Goal: Information Seeking & Learning: Find specific fact

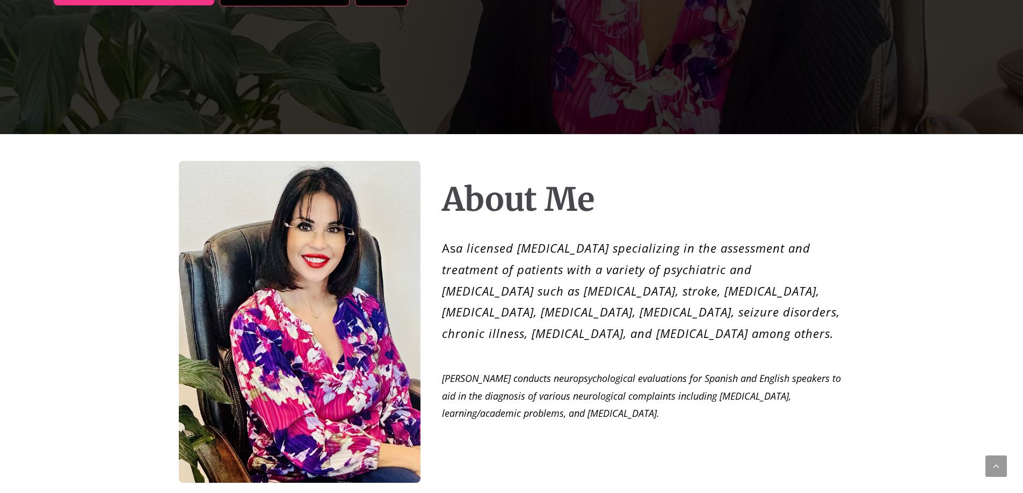
scroll to position [483, 0]
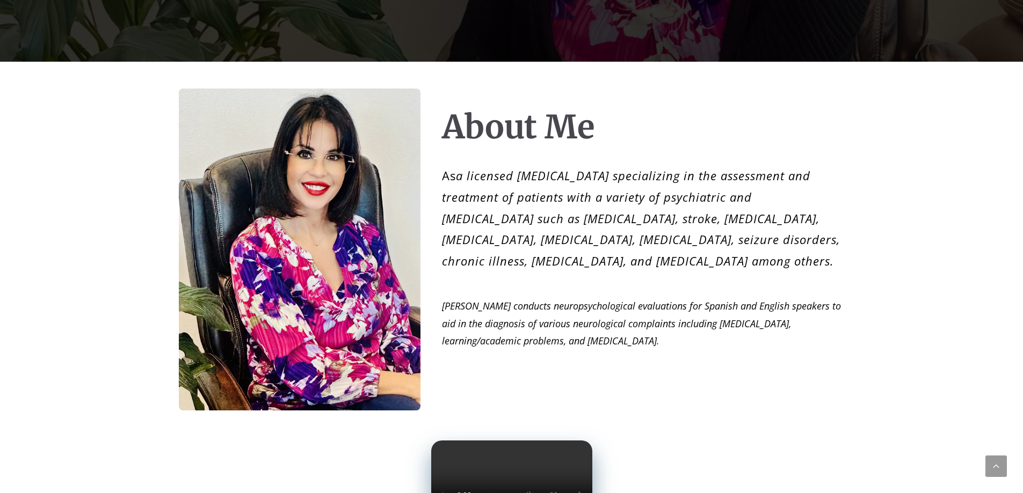
drag, startPoint x: 449, startPoint y: 179, endPoint x: 826, endPoint y: 262, distance: 385.9
click at [826, 262] on p "As a licensed [MEDICAL_DATA] specializing in the assessment and treatment of pa…" at bounding box center [643, 218] width 403 height 106
copy p "s a licensed [MEDICAL_DATA] specializing in the assessment and treatment of pat…"
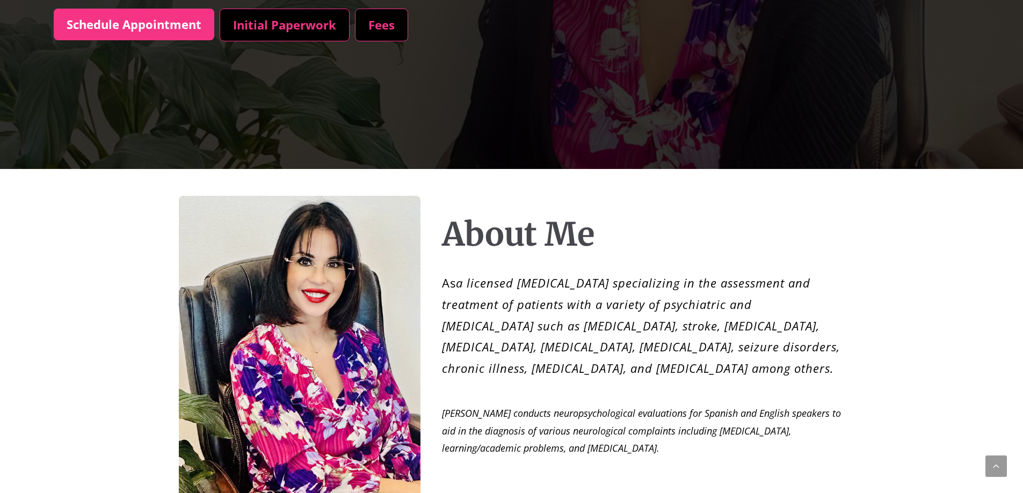
scroll to position [591, 0]
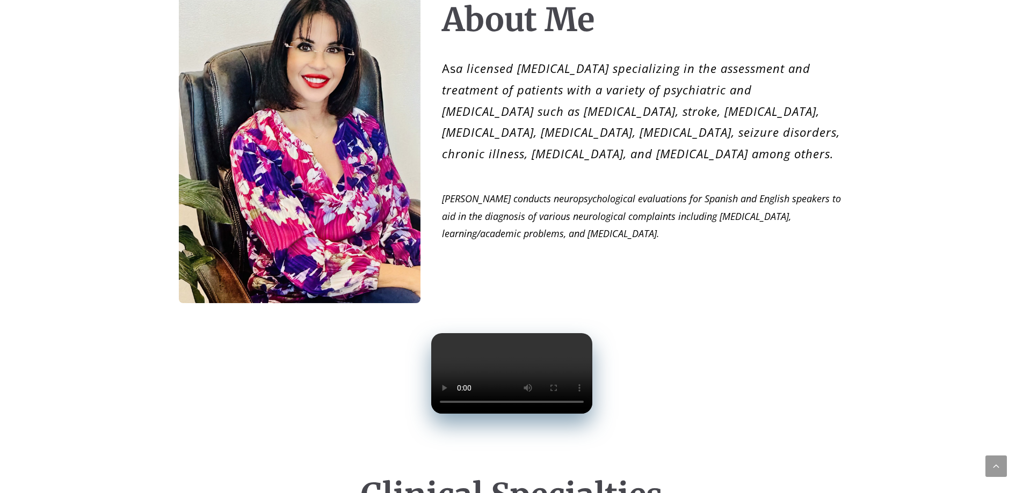
click at [604, 256] on div "About Me As a licensed [MEDICAL_DATA] specializing in the assessment and treatm…" at bounding box center [643, 129] width 403 height 256
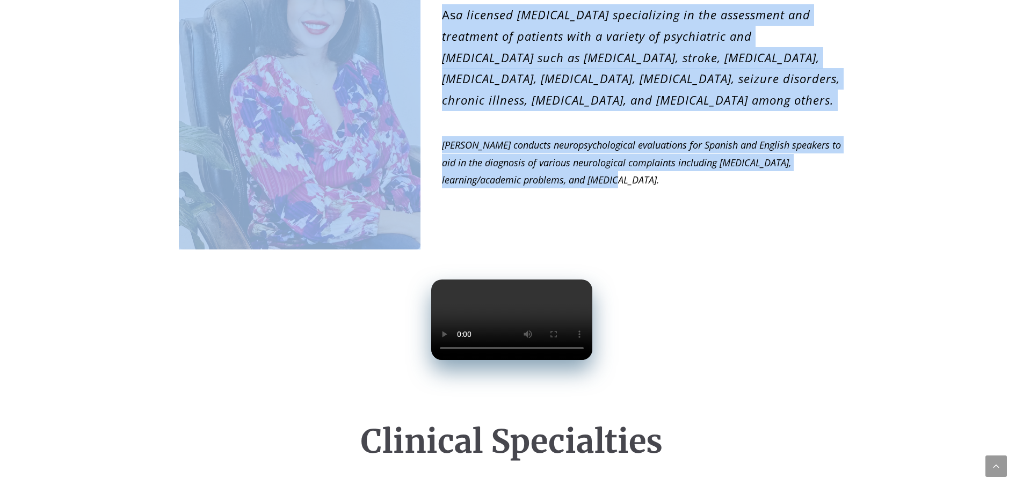
drag, startPoint x: 662, startPoint y: 175, endPoint x: 431, endPoint y: 148, distance: 233.0
click at [431, 148] on div "About Me As a licensed [MEDICAL_DATA] specializing in the assessment and treatm…" at bounding box center [511, 75] width 805 height 349
click at [438, 148] on div "About Me As a licensed [MEDICAL_DATA] specializing in the assessment and treatm…" at bounding box center [511, 75] width 805 height 349
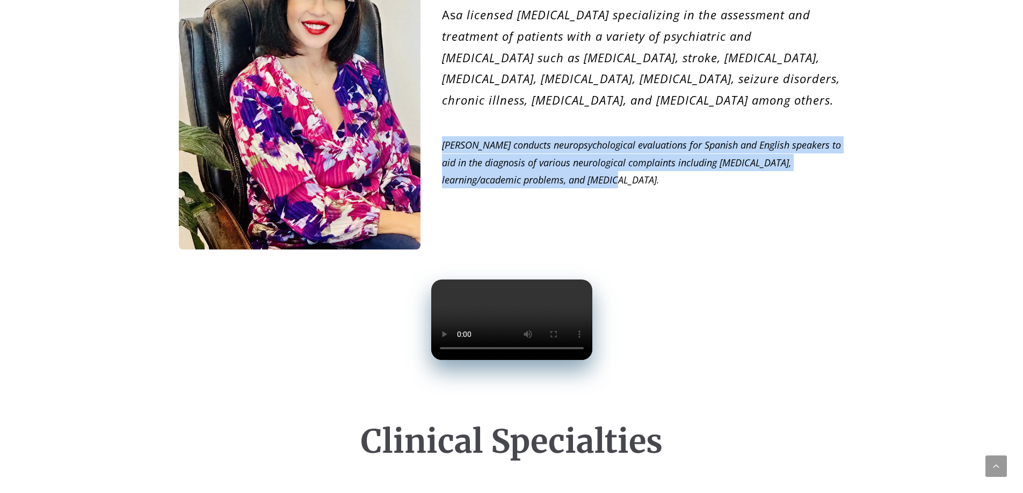
drag, startPoint x: 444, startPoint y: 146, endPoint x: 623, endPoint y: 182, distance: 182.5
click at [623, 182] on p "[PERSON_NAME] conducts neuropsychological evaluations for Spanish and English s…" at bounding box center [643, 162] width 403 height 52
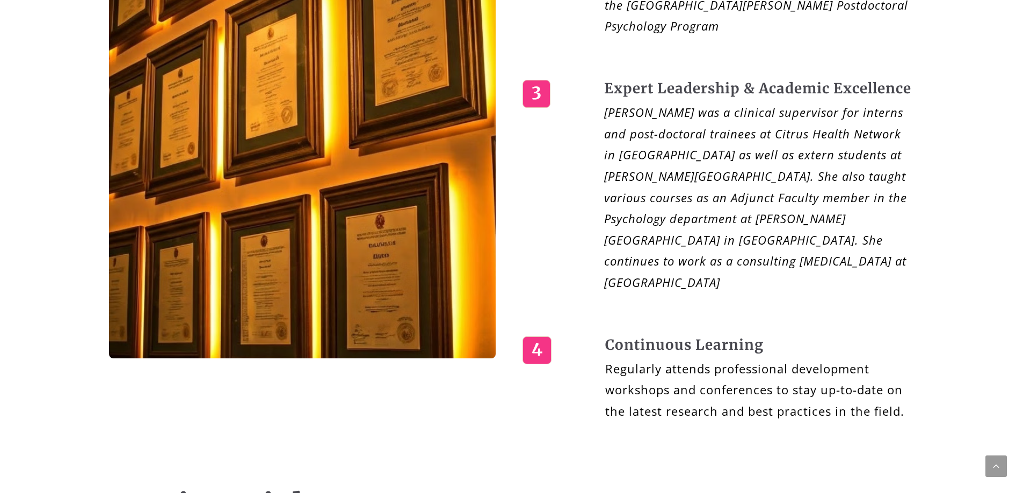
scroll to position [1987, 0]
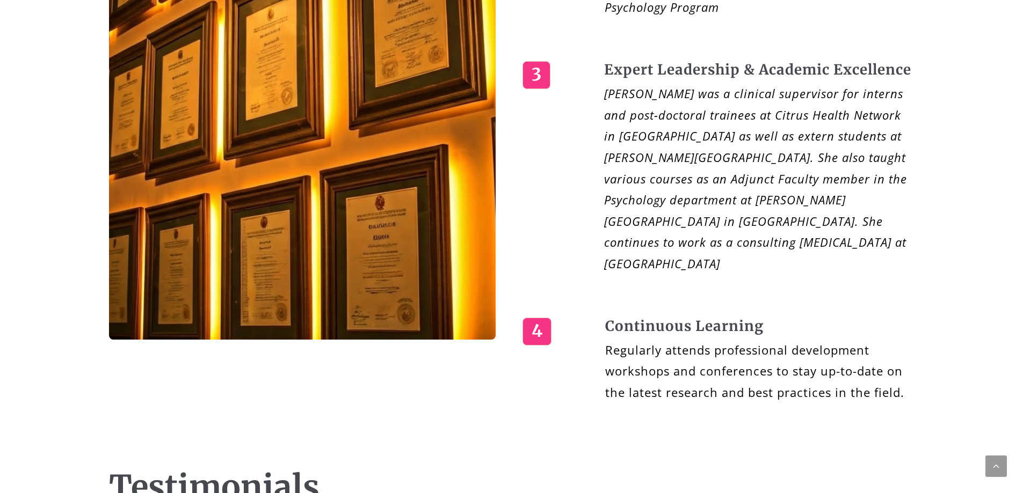
drag, startPoint x: 607, startPoint y: 104, endPoint x: 859, endPoint y: 149, distance: 255.9
drag, startPoint x: 600, startPoint y: 99, endPoint x: 847, endPoint y: 161, distance: 254.1
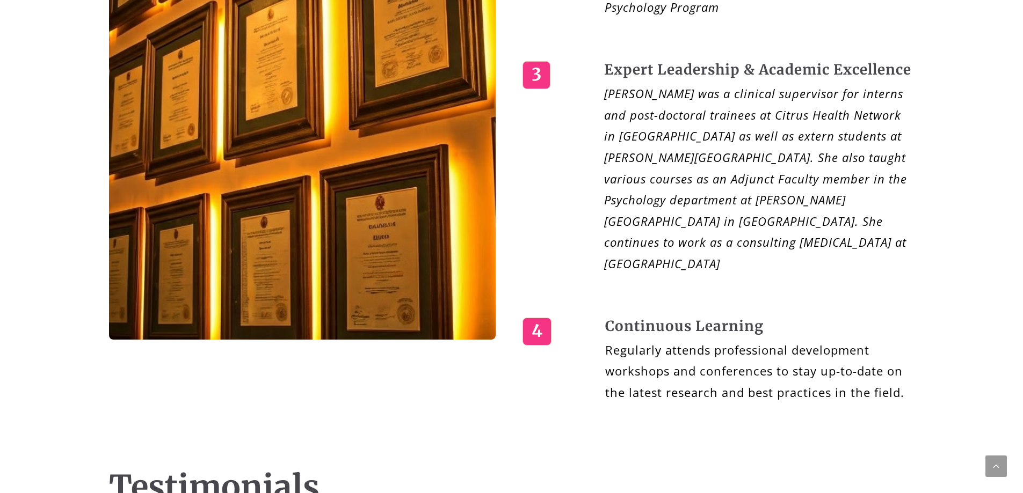
click at [847, 161] on div "1 Doctoral Degree [PERSON_NAME] earned her doctoral degree in Psychology (Ph.D.…" at bounding box center [718, 82] width 392 height 643
copy em "[PERSON_NAME] earned her doctoral degree in Psychology (Ph.D.) at [GEOGRAPHIC_D…"
drag, startPoint x: 608, startPoint y: 225, endPoint x: 728, endPoint y: 306, distance: 144.3
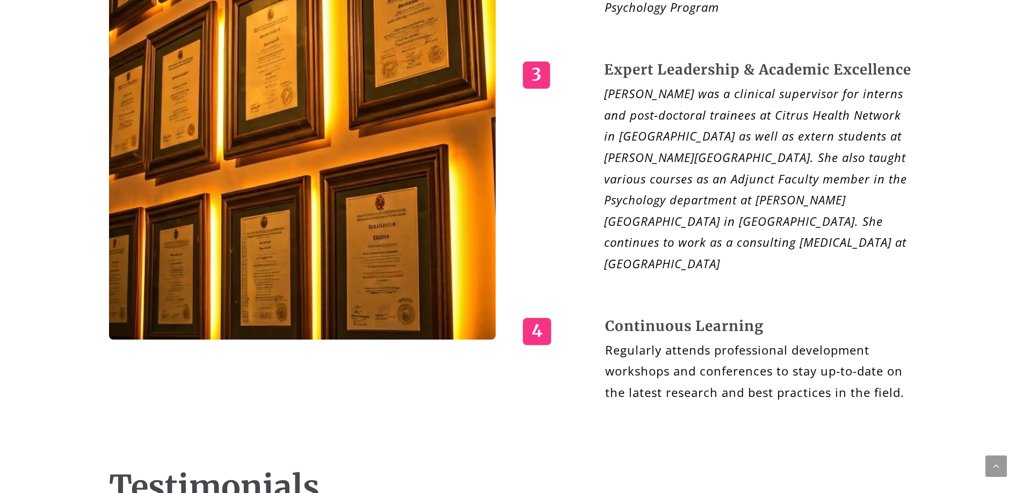
drag, startPoint x: 605, startPoint y: 223, endPoint x: 735, endPoint y: 315, distance: 159.1
copy em "She completed her internship at the [GEOGRAPHIC_DATA] and her fellowship at [GE…"
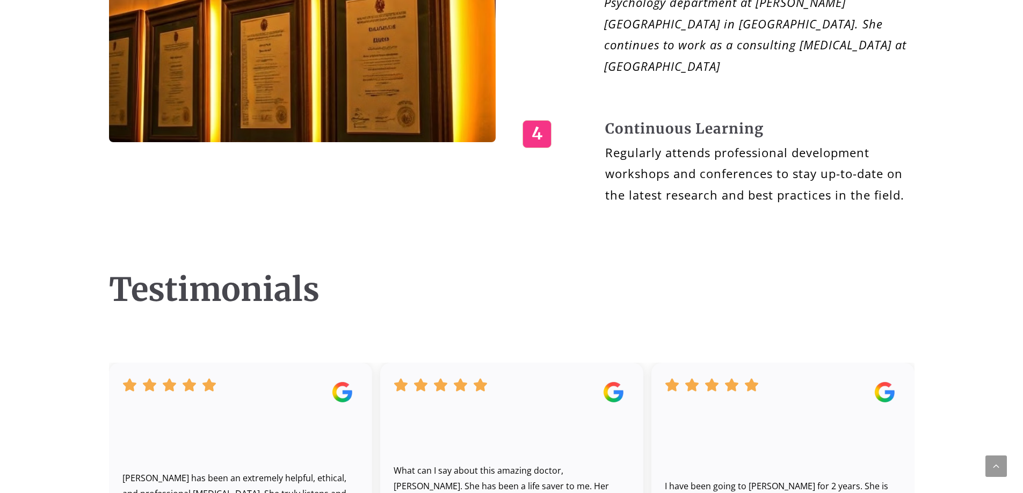
scroll to position [2255, 0]
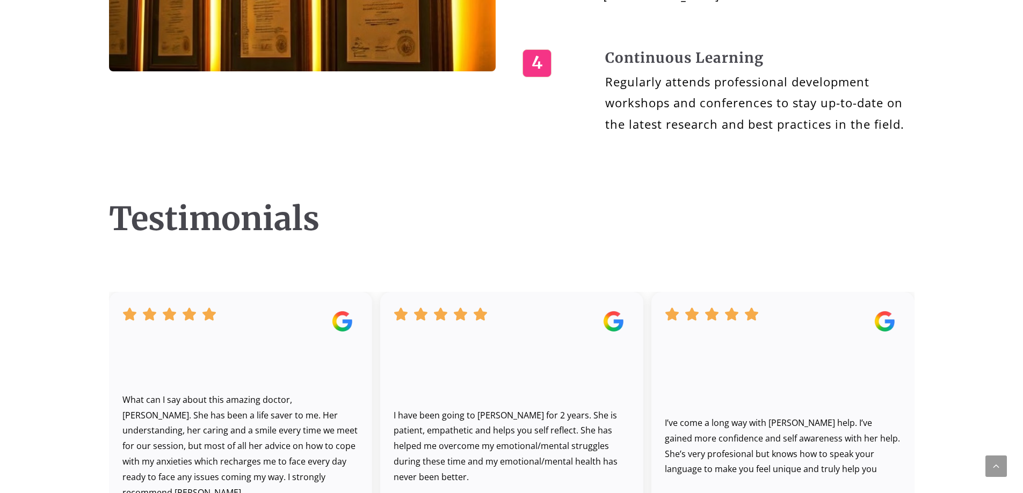
drag, startPoint x: 601, startPoint y: 127, endPoint x: 850, endPoint y: 274, distance: 289.4
copy em "[PERSON_NAME] was a clinical supervisor for interns and post-doctoral trainees …"
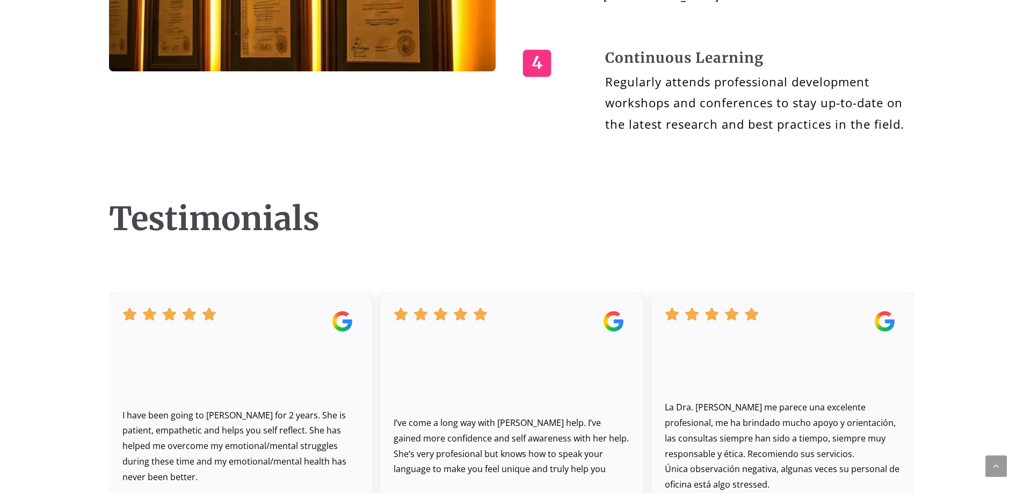
click at [662, 135] on p "Regularly attends professional development workshops and conferences to stay up…" at bounding box center [759, 103] width 309 height 64
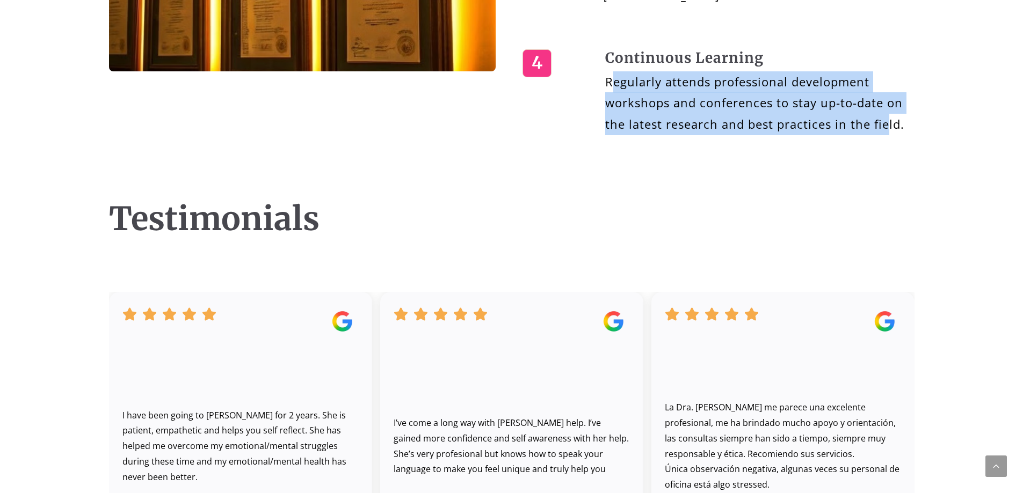
drag, startPoint x: 613, startPoint y: 369, endPoint x: 888, endPoint y: 402, distance: 276.9
click at [888, 135] on p "Regularly attends professional development workshops and conferences to stay up…" at bounding box center [759, 103] width 309 height 64
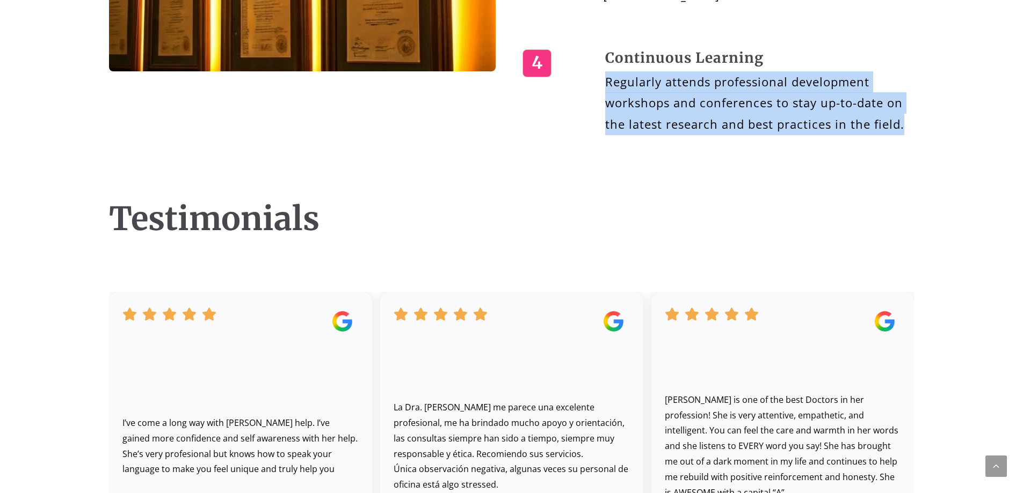
drag, startPoint x: 904, startPoint y: 409, endPoint x: 699, endPoint y: 365, distance: 209.9
click at [583, 135] on div "4 Continuous Learning Regularly attends professional development workshops and …" at bounding box center [718, 92] width 392 height 86
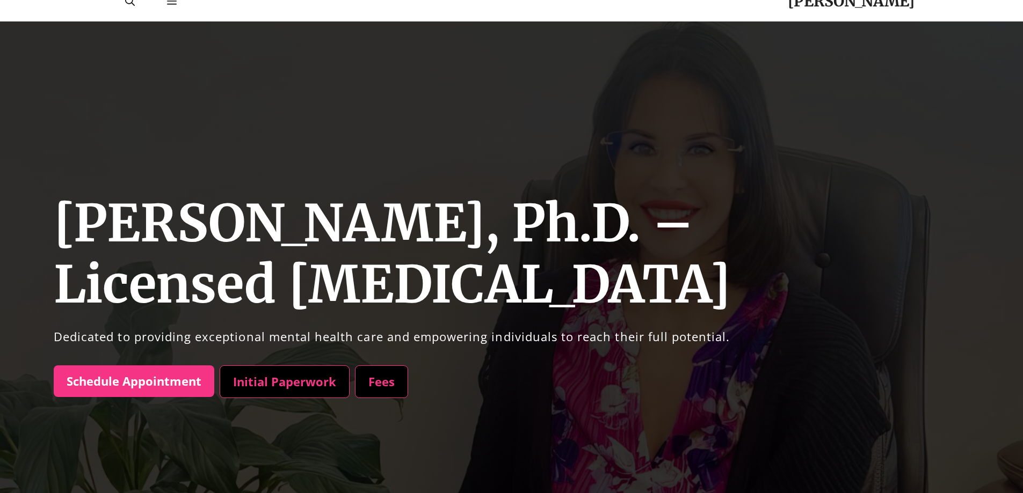
scroll to position [0, 0]
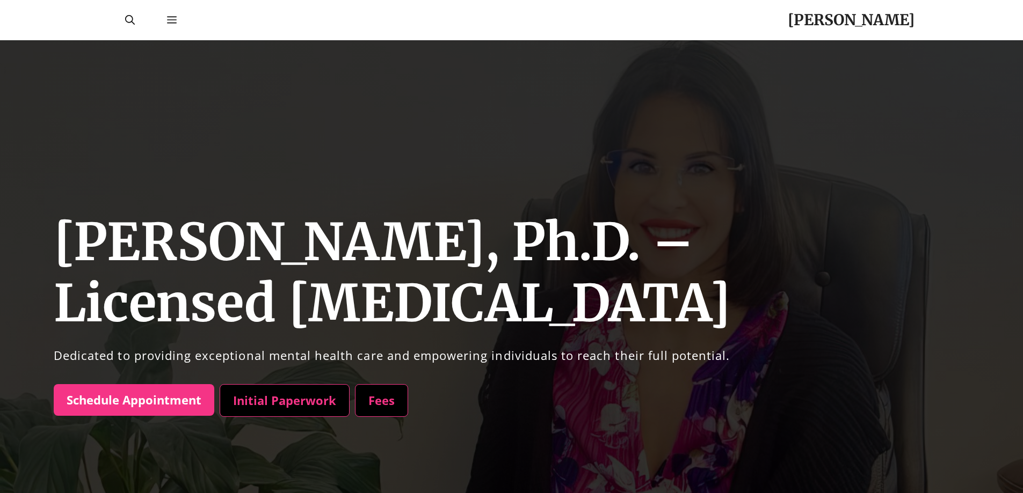
click at [386, 394] on link "Fees" at bounding box center [381, 400] width 53 height 33
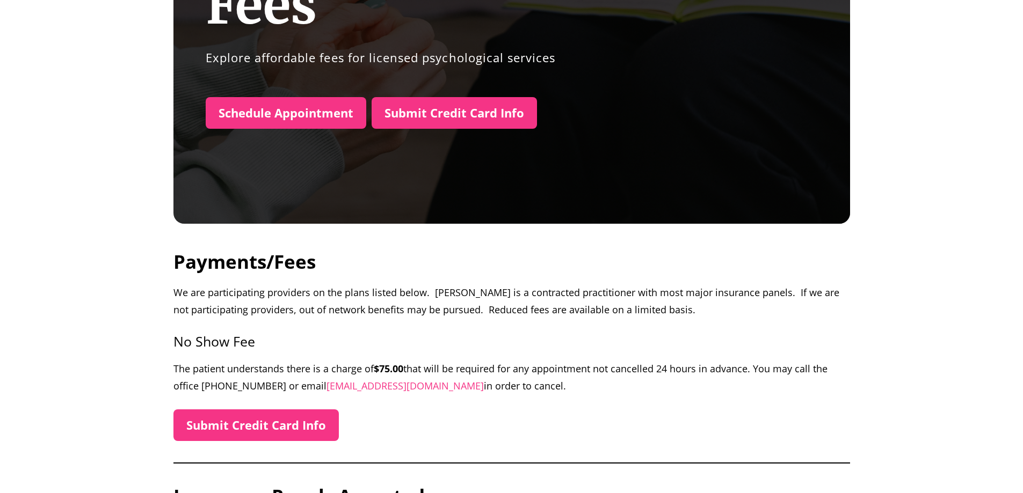
scroll to position [161, 0]
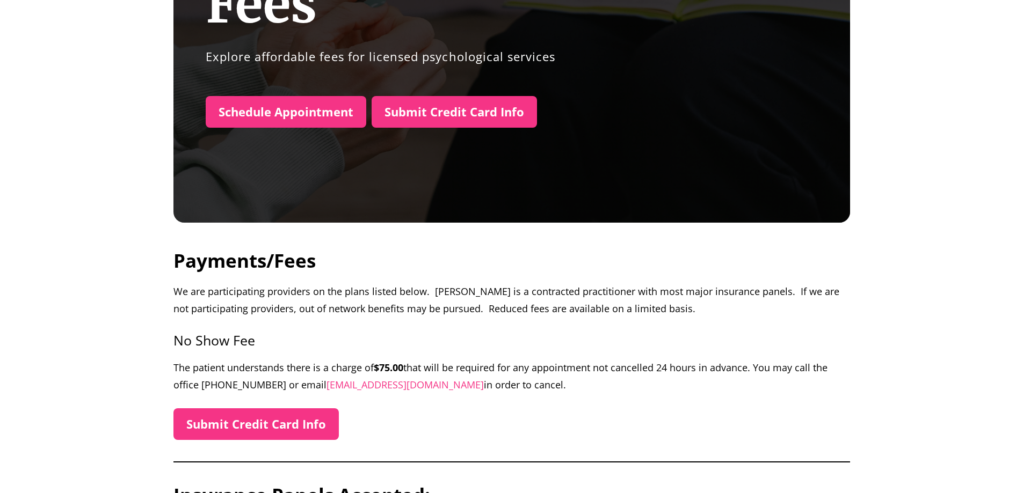
drag, startPoint x: 204, startPoint y: 368, endPoint x: 709, endPoint y: 394, distance: 505.4
click at [709, 394] on p "The patient understands there is a charge of $75.00 that will be required for a…" at bounding box center [511, 376] width 677 height 35
click at [709, 396] on div "Fees Explore affordable fees for licensed psychological services Schedule Appoi…" at bounding box center [511, 276] width 677 height 795
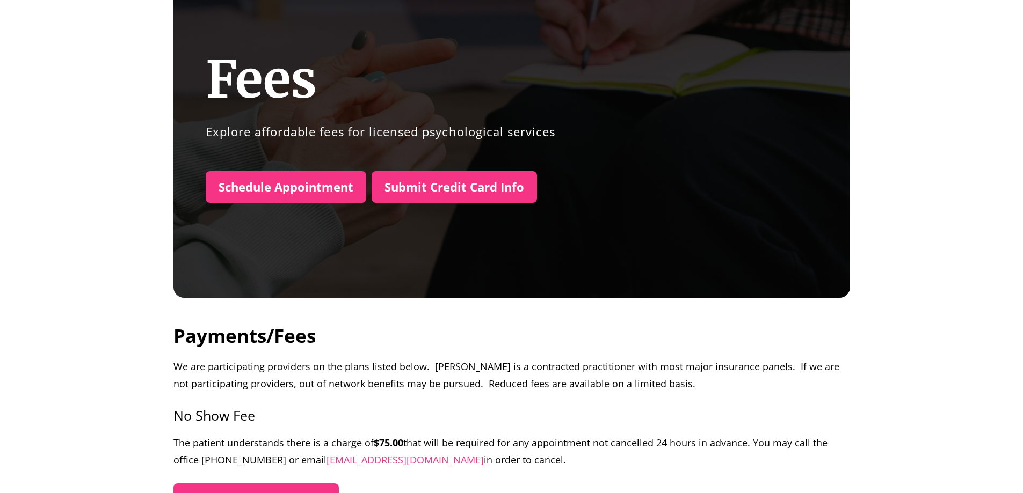
scroll to position [0, 0]
